Goal: Transaction & Acquisition: Obtain resource

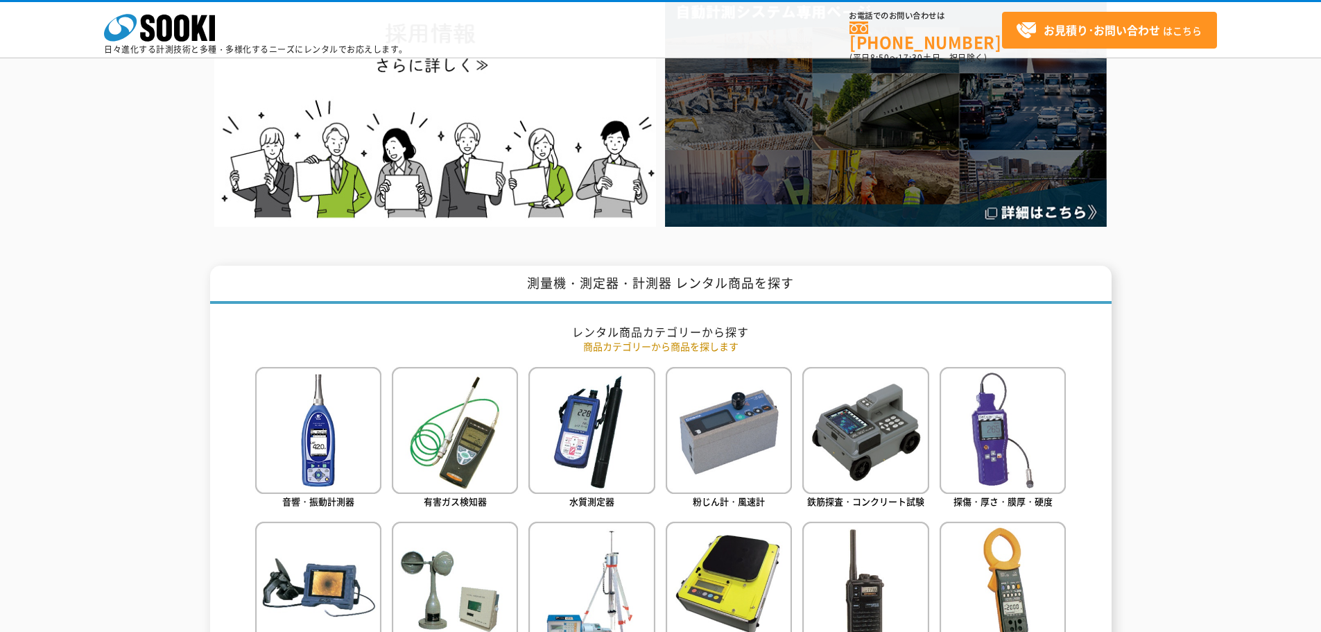
scroll to position [587, 0]
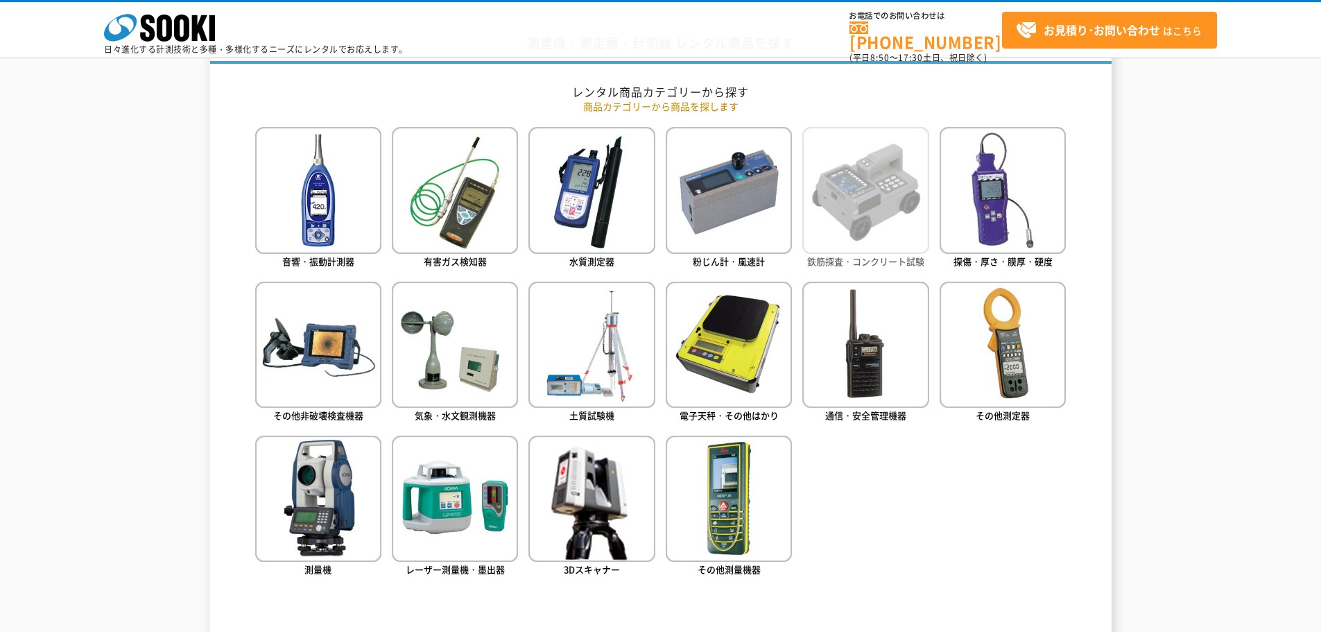
type input "商品名、型式、NETIS番号を入力してください"
click at [857, 229] on img at bounding box center [865, 190] width 126 height 126
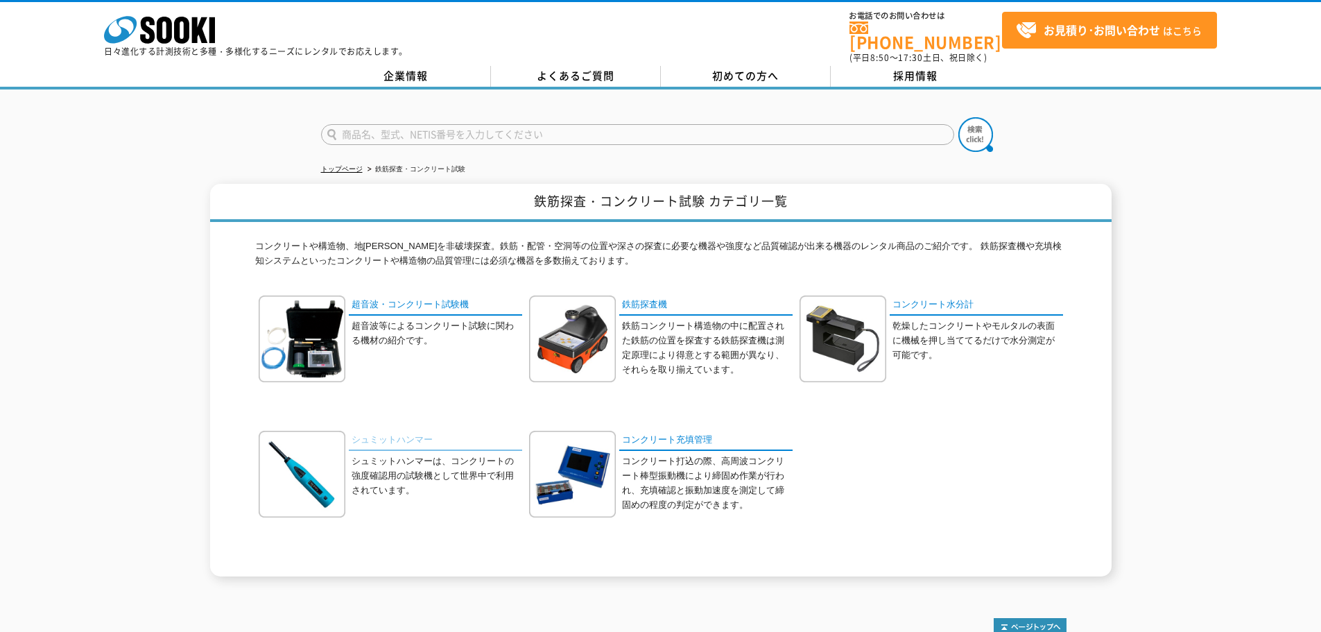
click at [400, 431] on link "シュミットハンマー" at bounding box center [435, 441] width 173 height 20
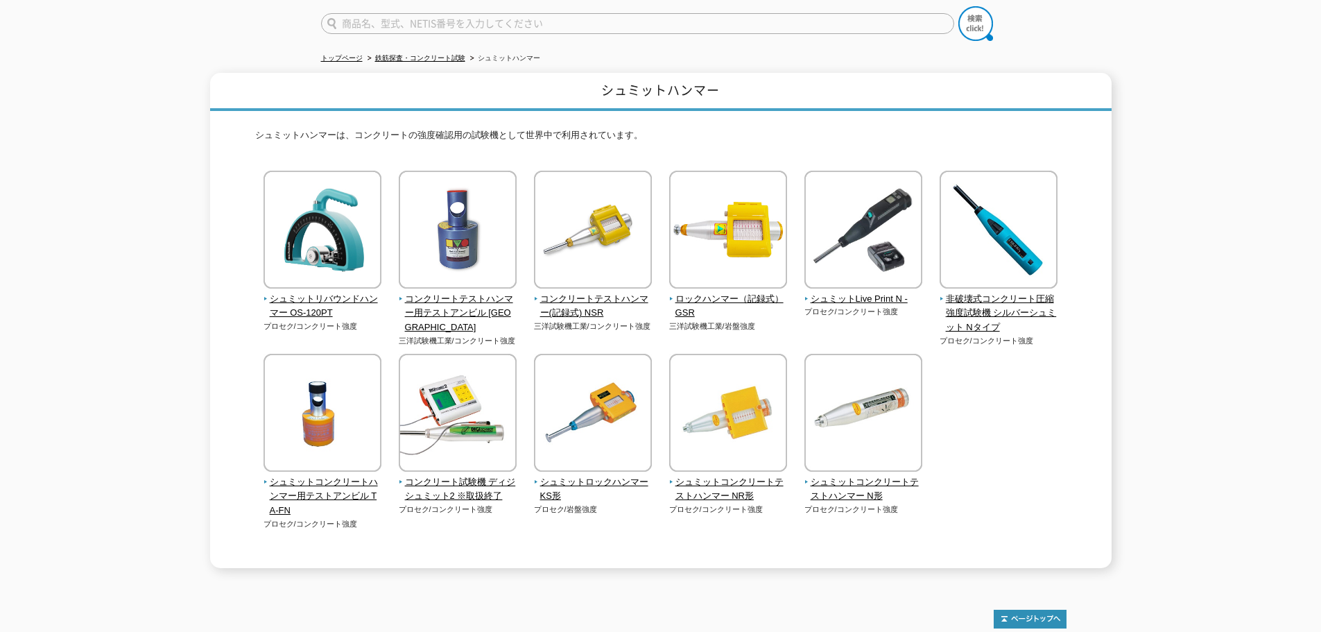
scroll to position [42, 0]
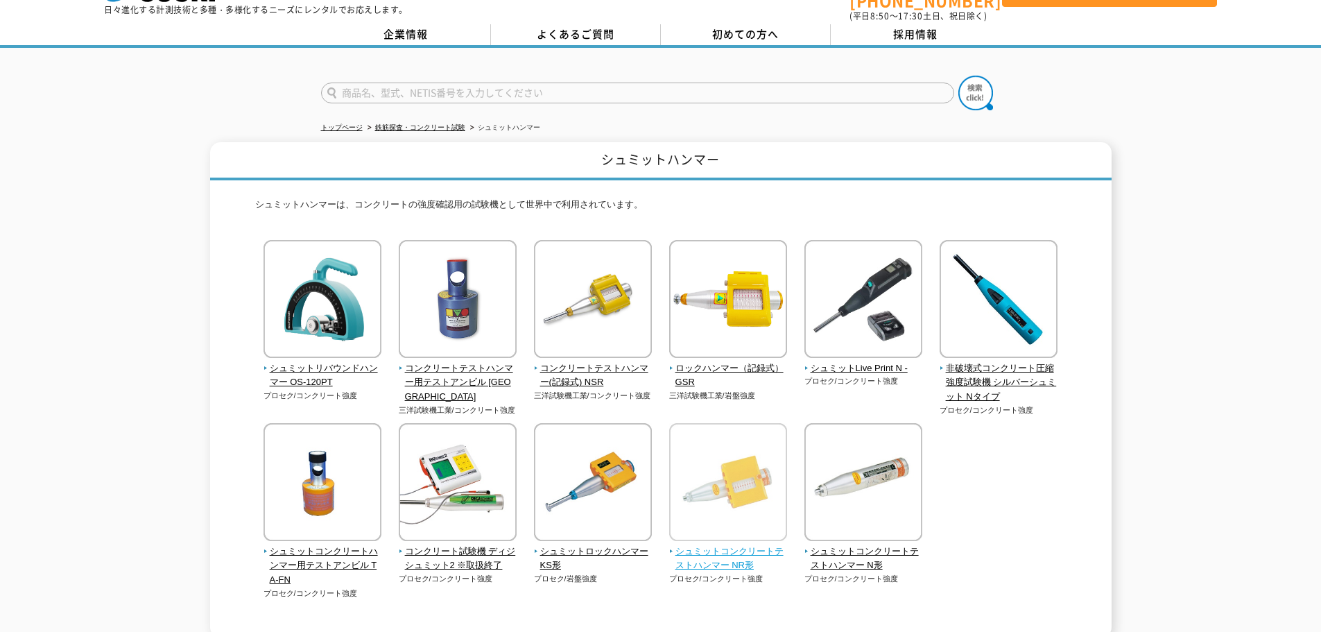
click at [761, 489] on img at bounding box center [728, 483] width 118 height 121
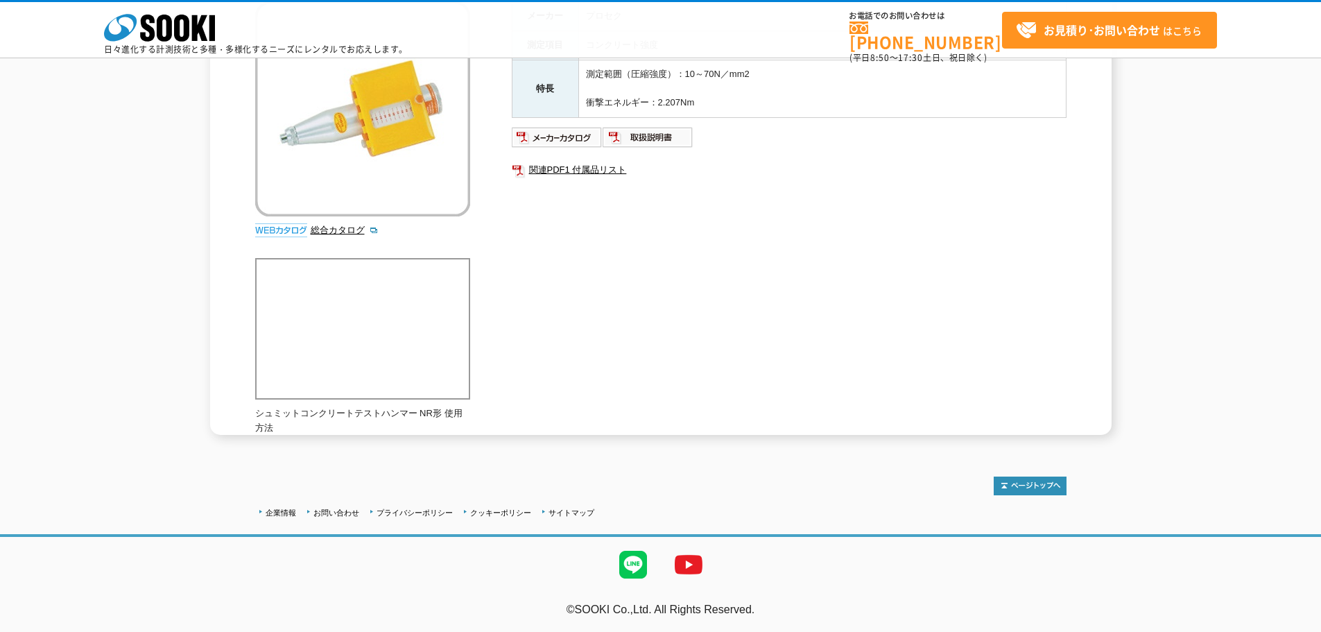
scroll to position [123, 0]
